Goal: Transaction & Acquisition: Purchase product/service

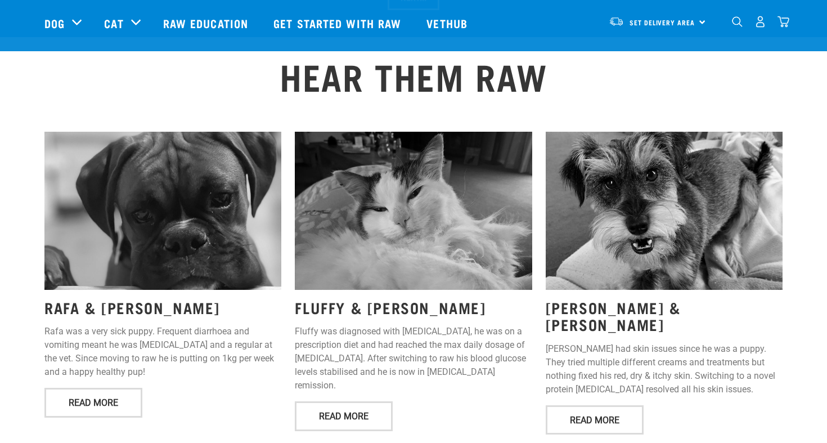
scroll to position [1384, 0]
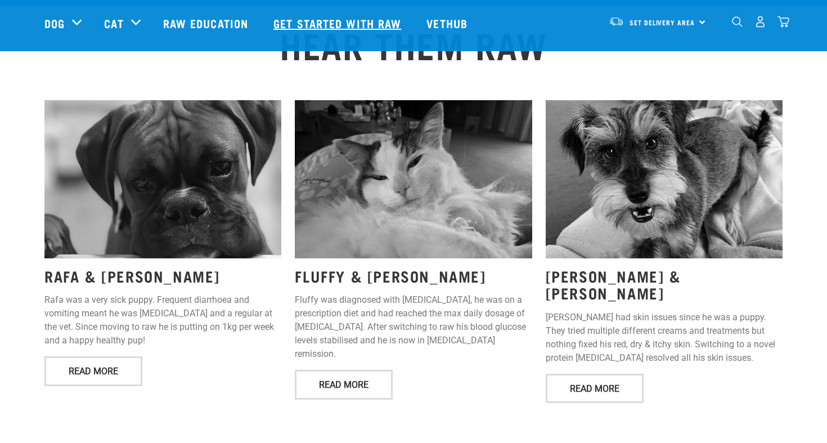
click at [314, 30] on link "Get started with Raw" at bounding box center [338, 23] width 153 height 45
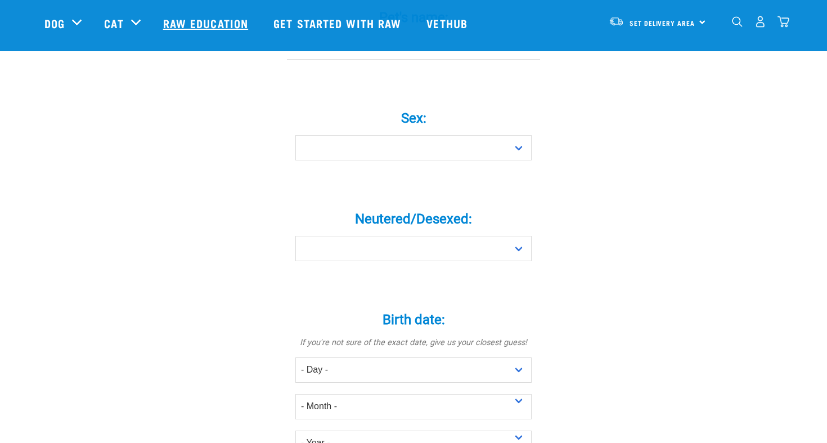
scroll to position [465, 0]
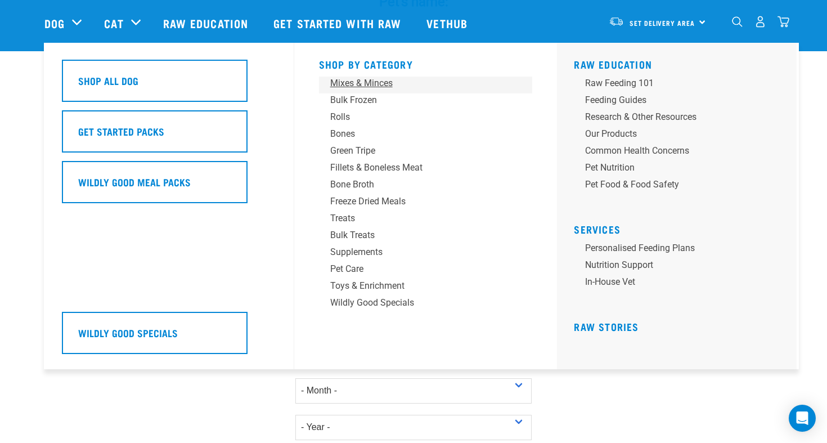
click at [390, 82] on div "Mixes & Minces" at bounding box center [417, 82] width 175 height 13
